Goal: Find specific page/section: Find specific page/section

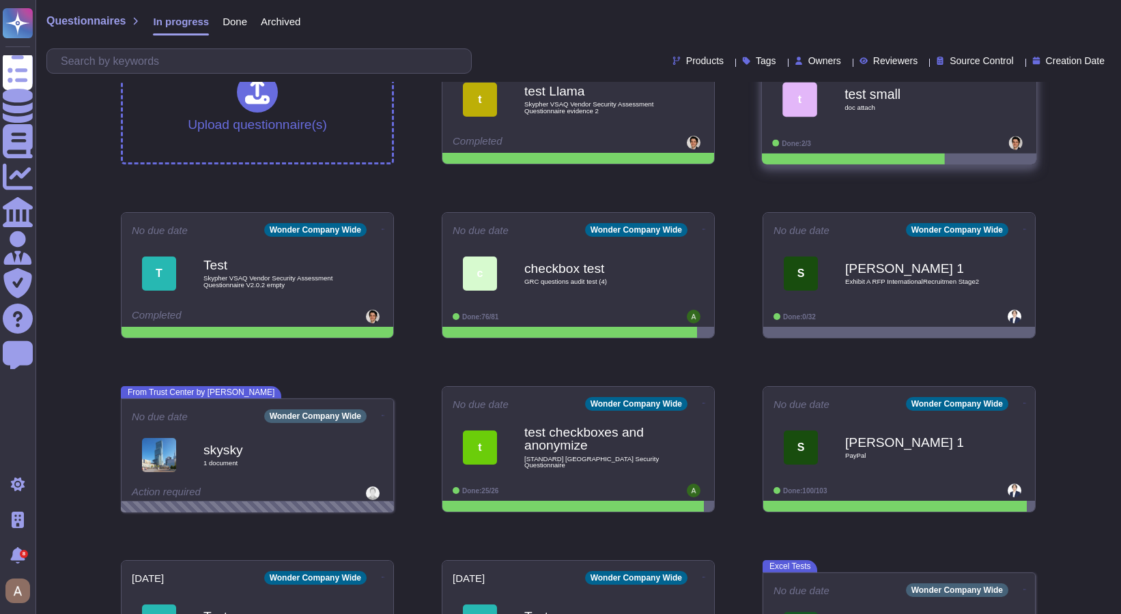
scroll to position [169, 0]
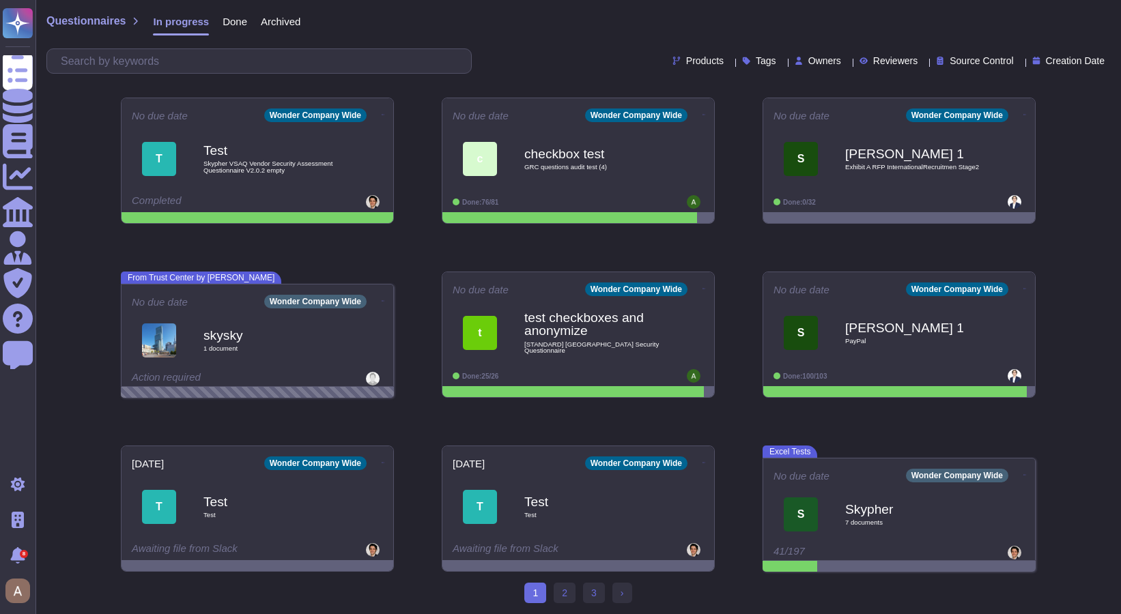
click at [72, 190] on div "Questionnaires In progress Done Archived Products Tags Owners Reviewers Source …" at bounding box center [577, 222] width 1085 height 783
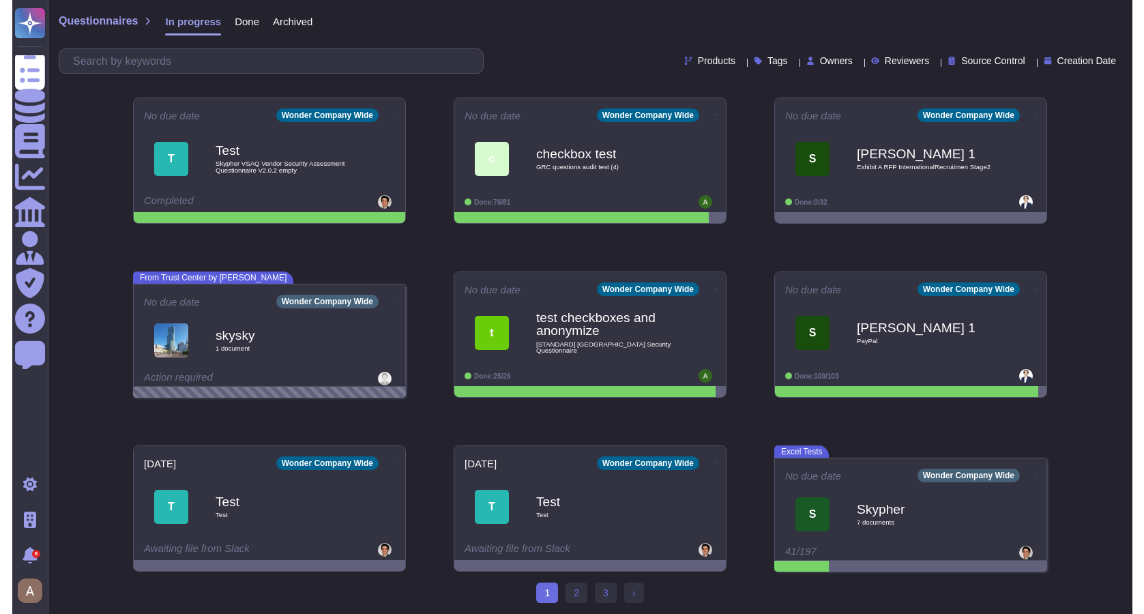
scroll to position [0, 0]
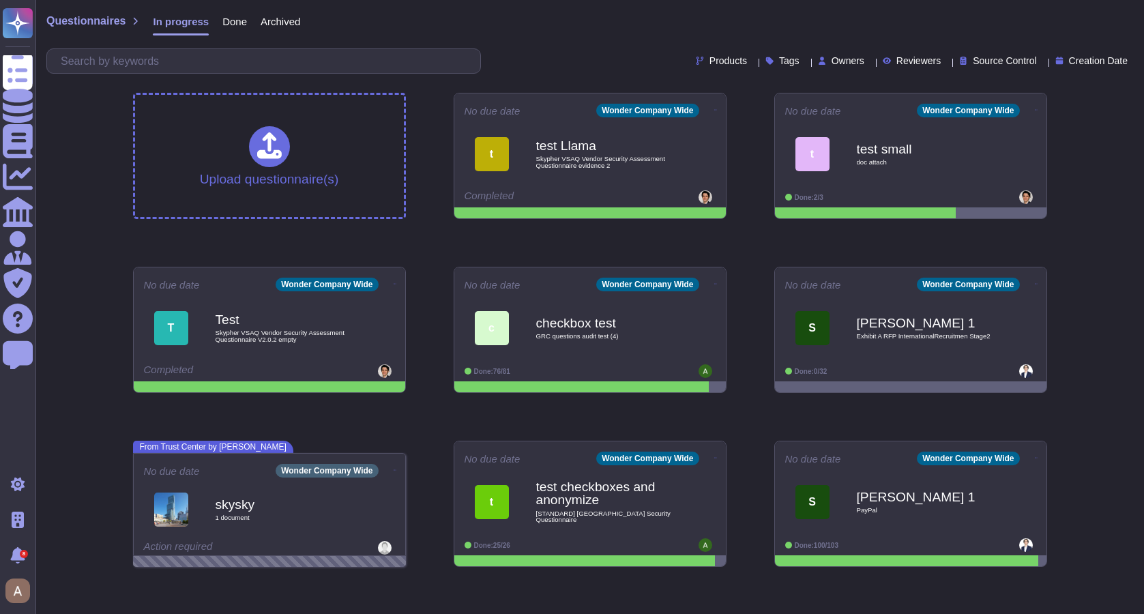
click at [1085, 66] on div "Products Tags Owners Reviewers Source Control Creation Date" at bounding box center [589, 60] width 1087 height 25
click at [1085, 61] on span "Creation Date" at bounding box center [1098, 61] width 59 height 10
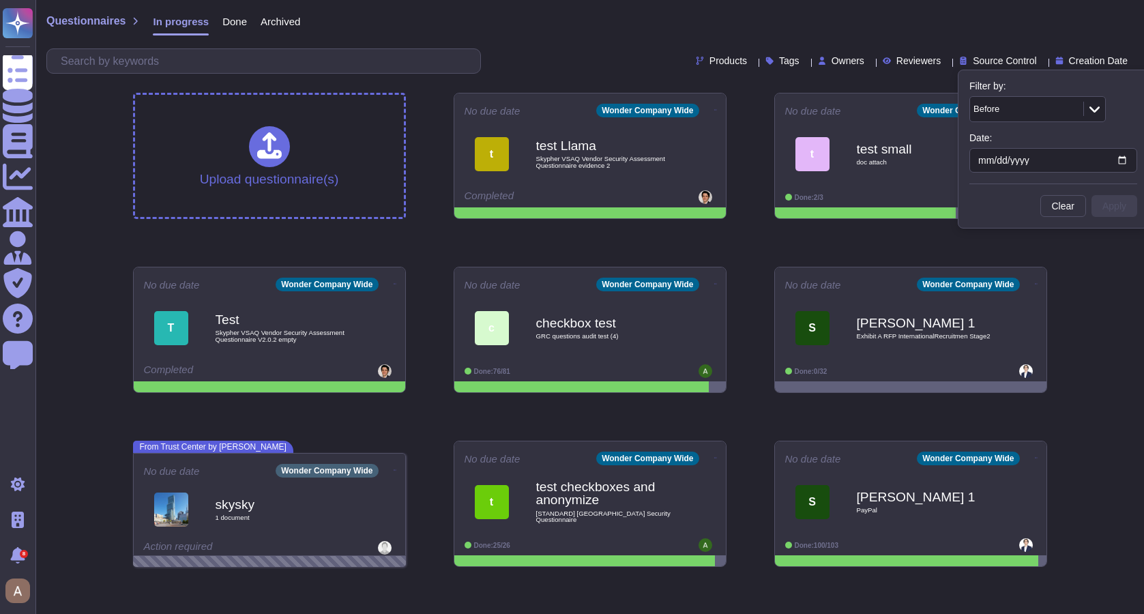
click at [710, 61] on span "Products" at bounding box center [729, 61] width 38 height 10
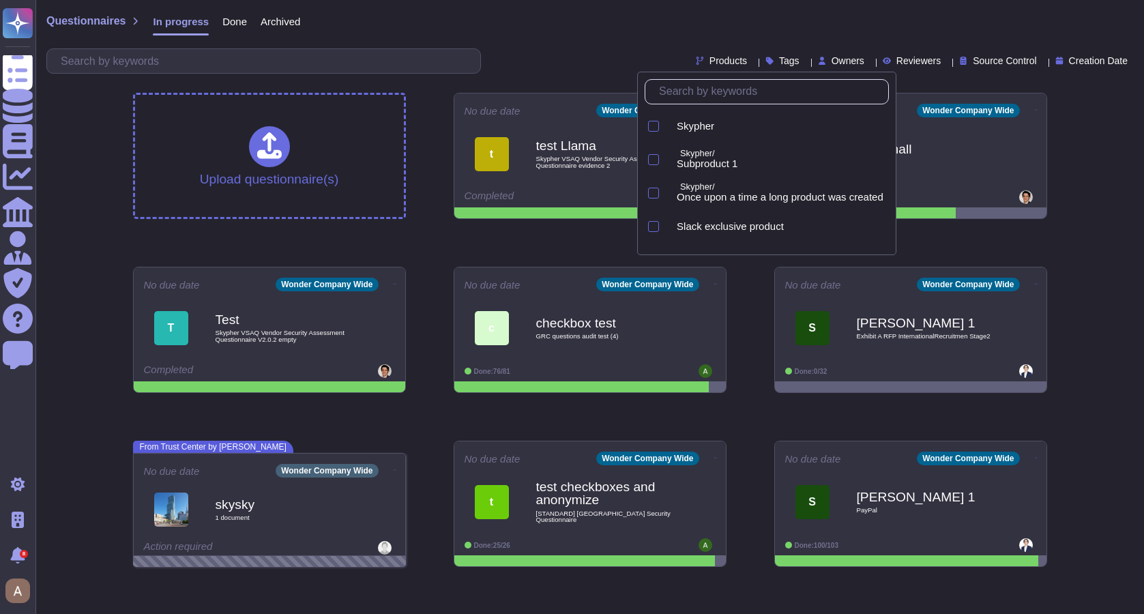
click at [924, 13] on div "Questionnaires In progress Done Archived" at bounding box center [589, 24] width 1087 height 27
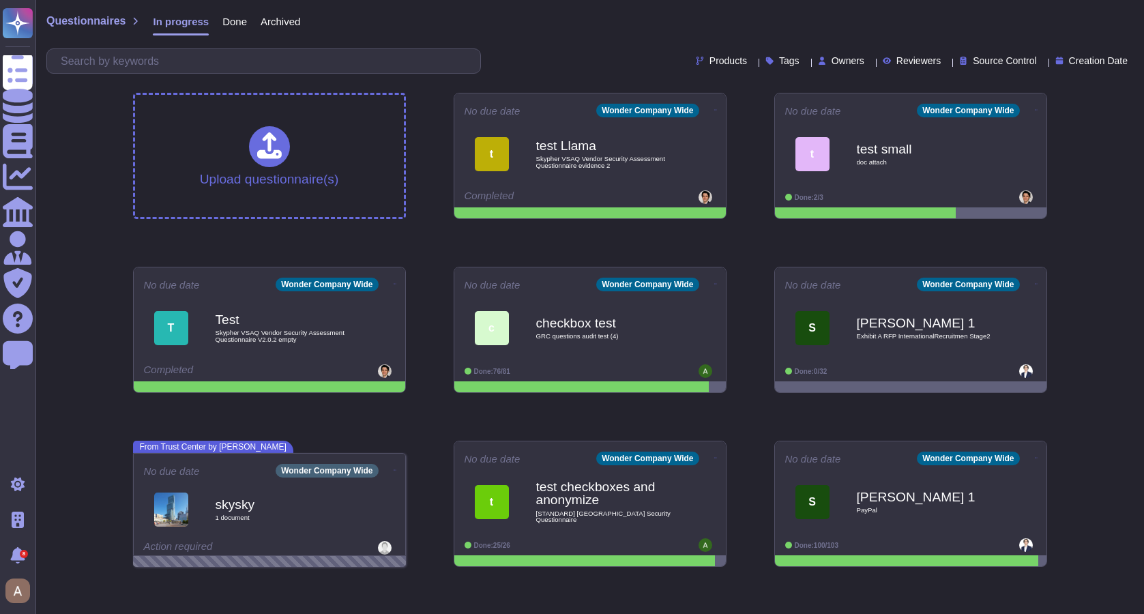
scroll to position [169, 0]
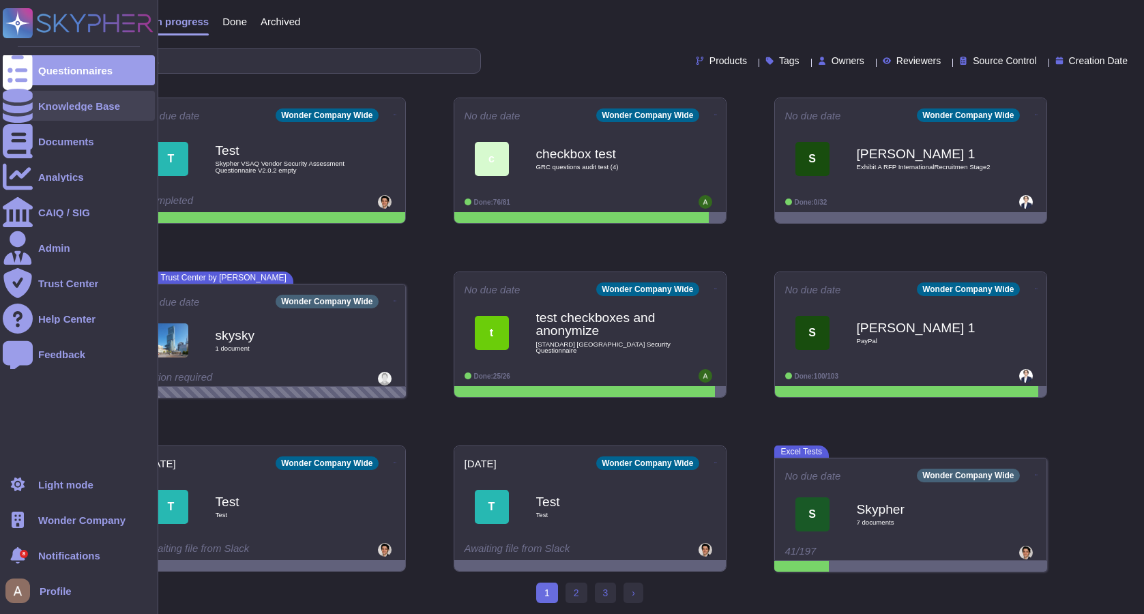
click at [39, 111] on div "Knowledge Base" at bounding box center [79, 106] width 152 height 30
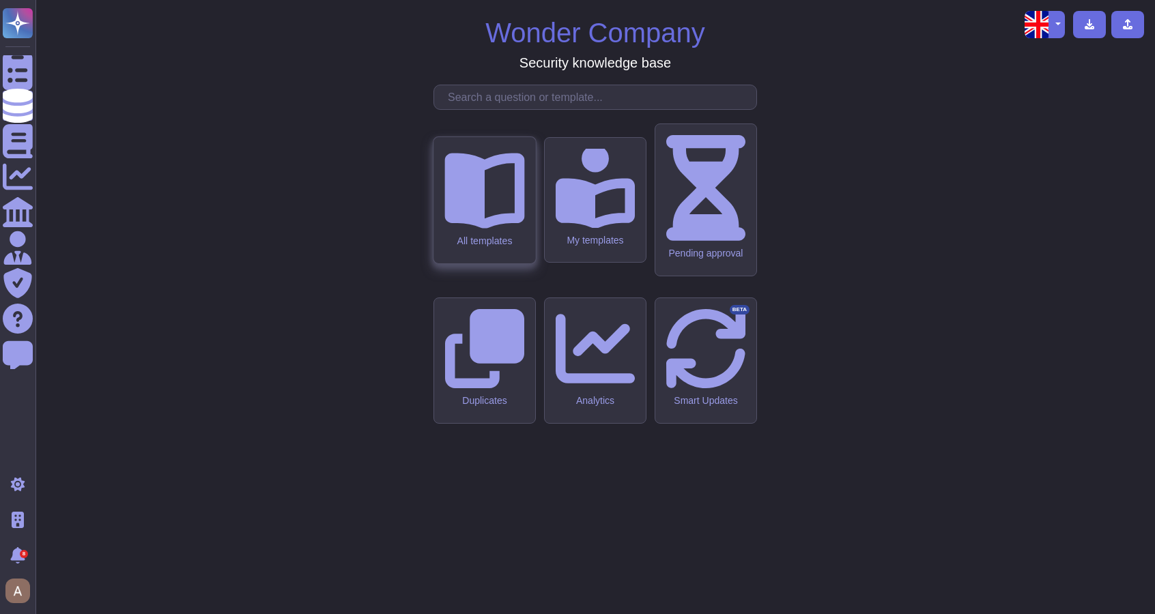
click at [487, 246] on div "All templates" at bounding box center [484, 241] width 80 height 12
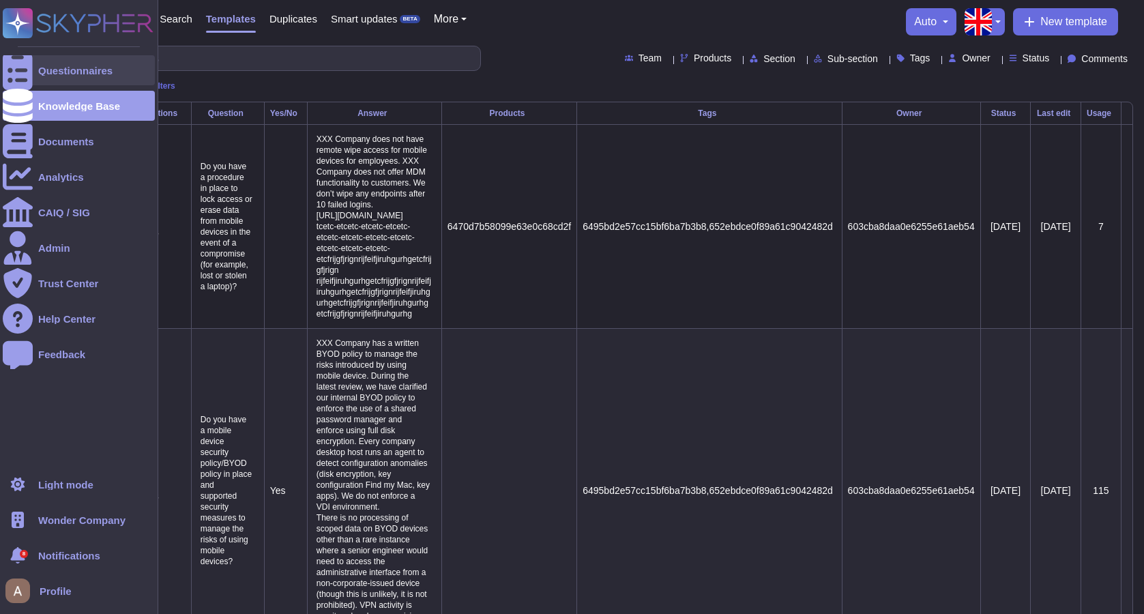
click at [14, 69] on icon at bounding box center [18, 71] width 30 height 40
